Goal: Information Seeking & Learning: Learn about a topic

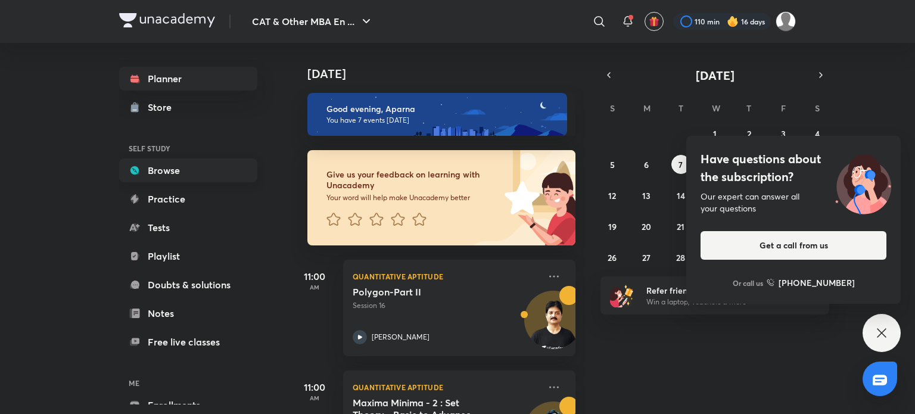
click at [160, 174] on link "Browse" at bounding box center [188, 170] width 138 height 24
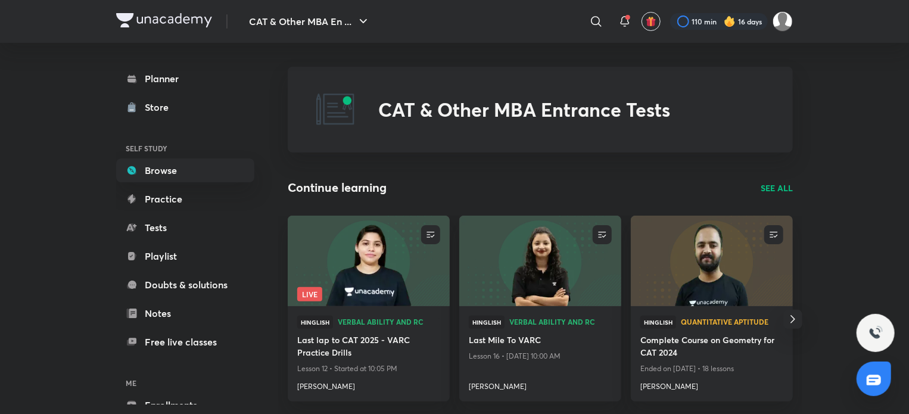
click at [765, 188] on p "SEE ALL" at bounding box center [776, 188] width 32 height 13
click at [775, 190] on p "SEE ALL" at bounding box center [776, 188] width 32 height 13
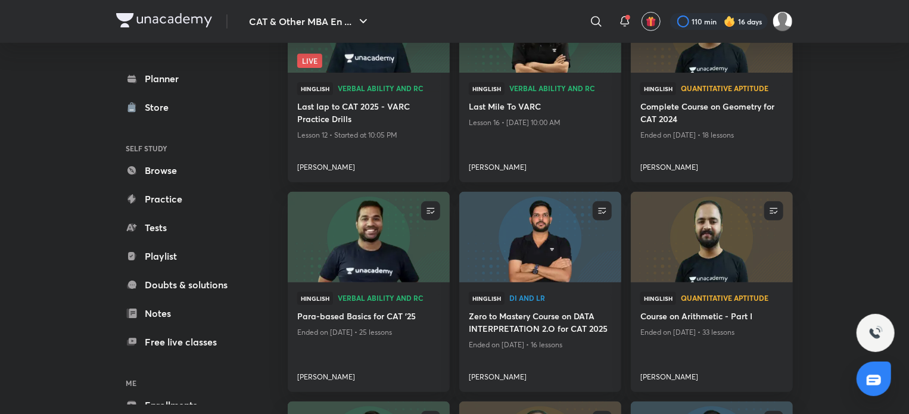
scroll to position [186, 0]
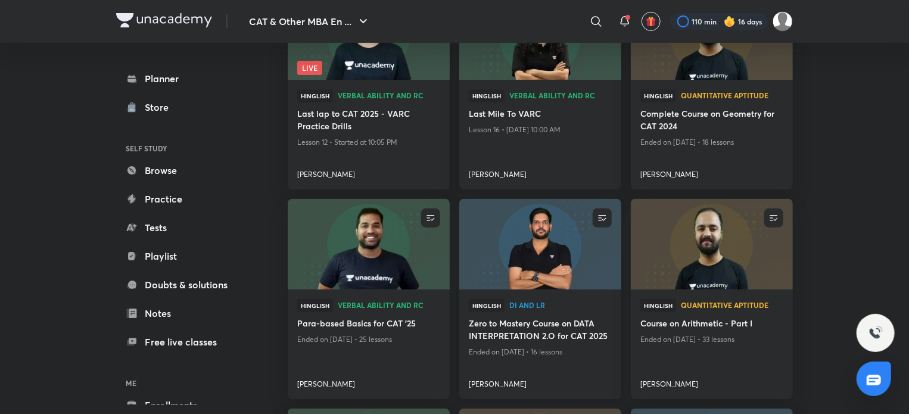
click at [551, 260] on img at bounding box center [539, 244] width 165 height 92
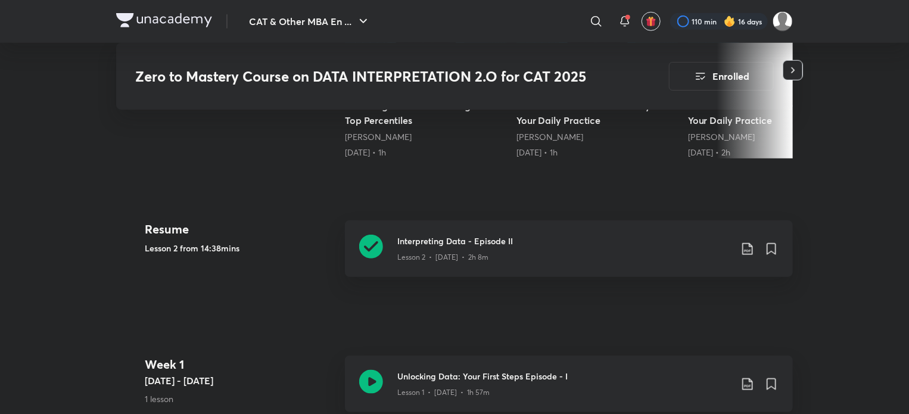
scroll to position [551, 0]
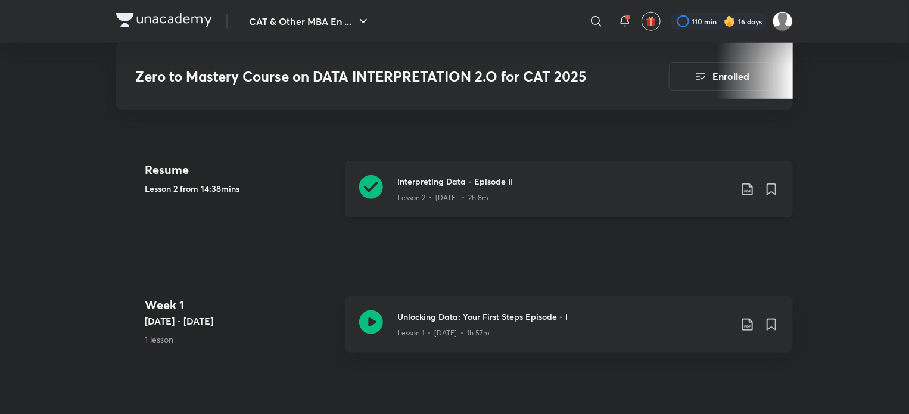
click at [373, 183] on icon at bounding box center [371, 187] width 24 height 24
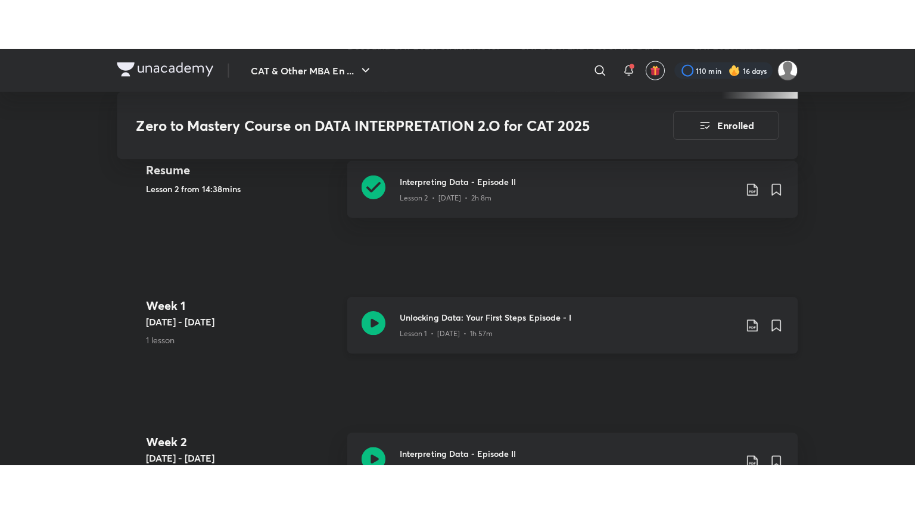
scroll to position [601, 0]
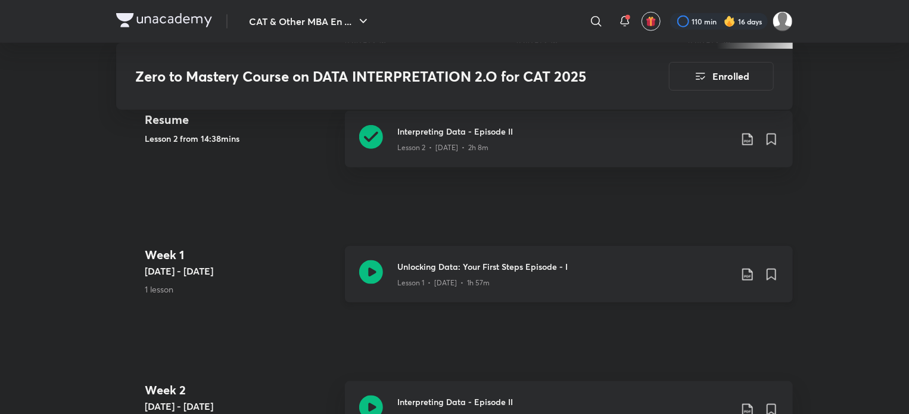
click at [372, 260] on icon at bounding box center [371, 272] width 24 height 24
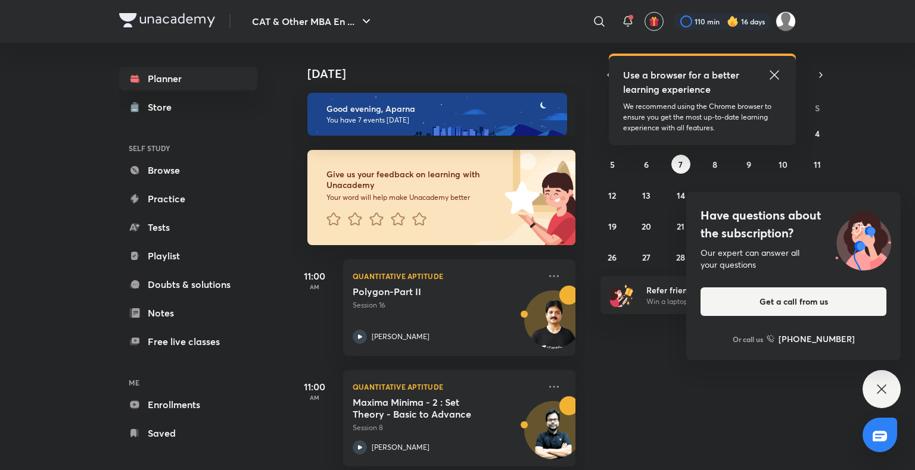
click at [882, 388] on icon at bounding box center [881, 389] width 9 height 9
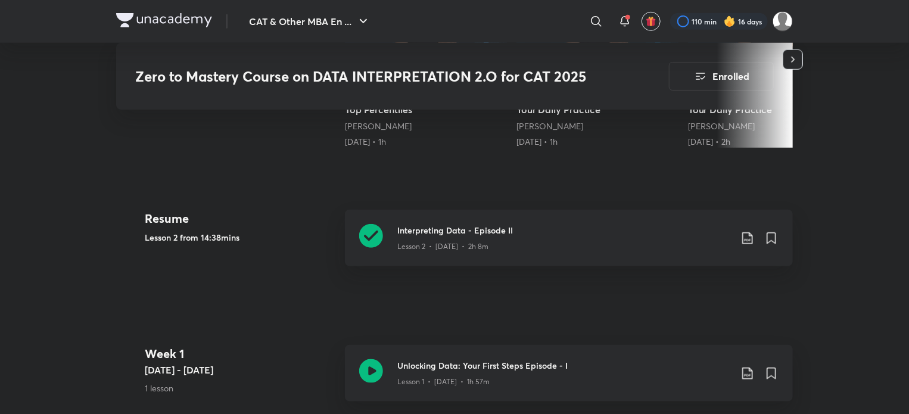
scroll to position [501, 0]
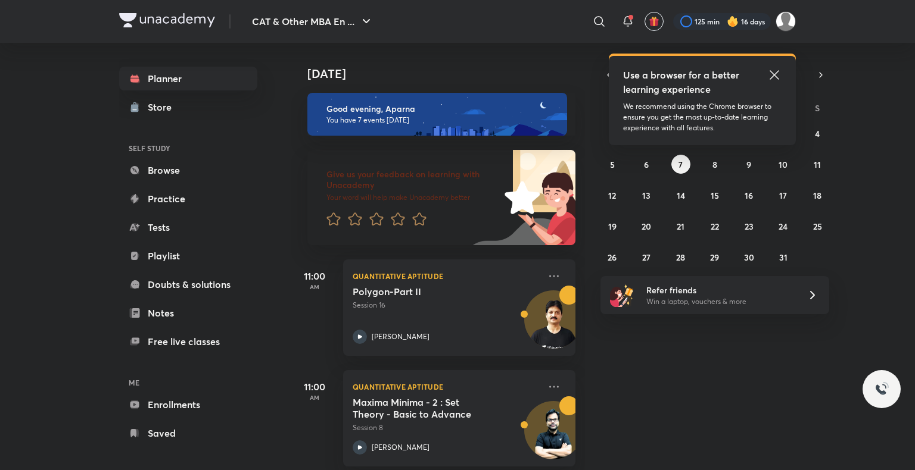
scroll to position [450, 0]
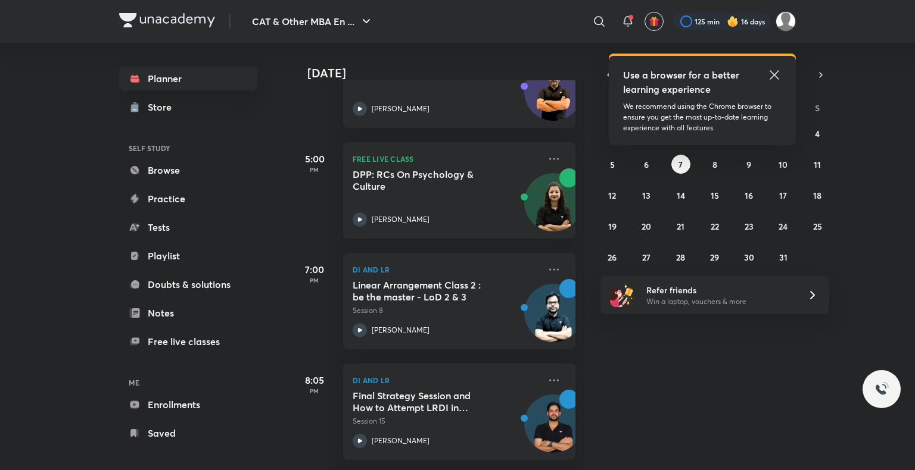
click at [774, 79] on icon at bounding box center [774, 75] width 14 height 14
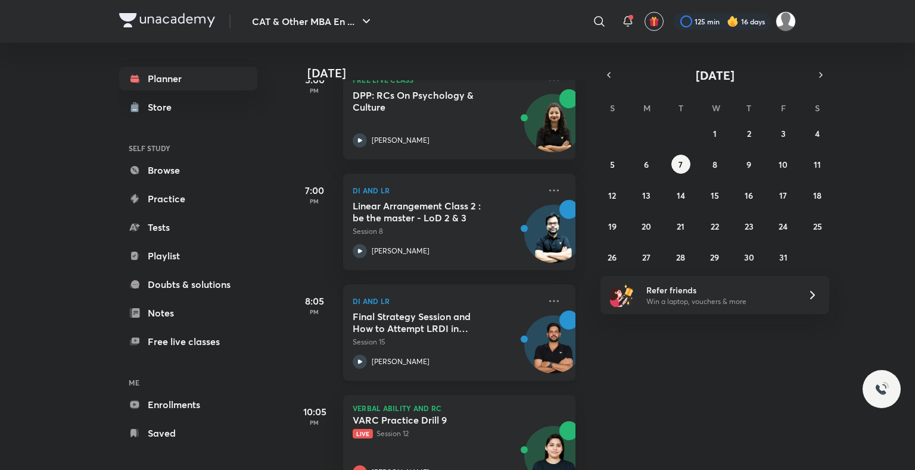
scroll to position [569, 0]
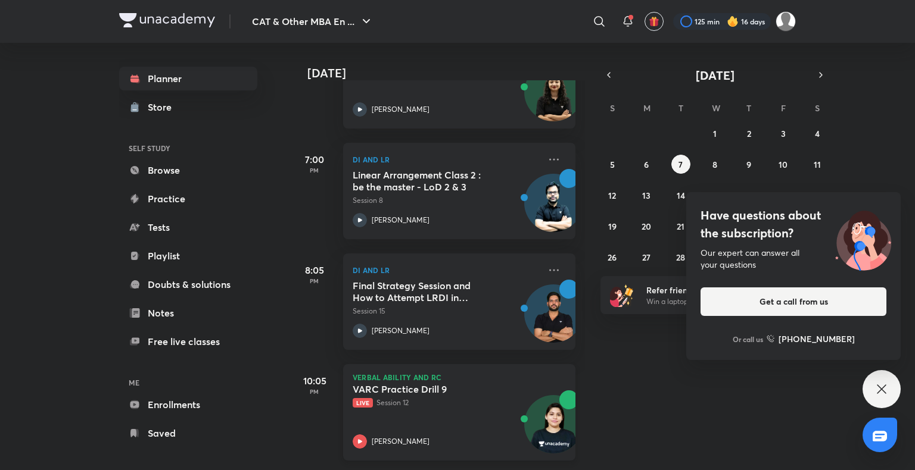
click at [358, 439] on icon at bounding box center [360, 441] width 4 height 4
